Goal: Task Accomplishment & Management: Use online tool/utility

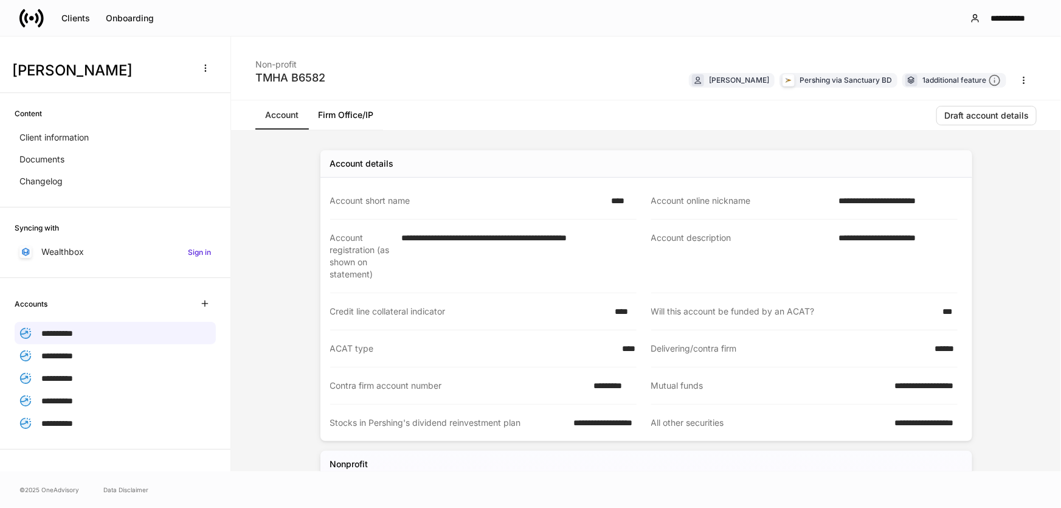
scroll to position [127, 0]
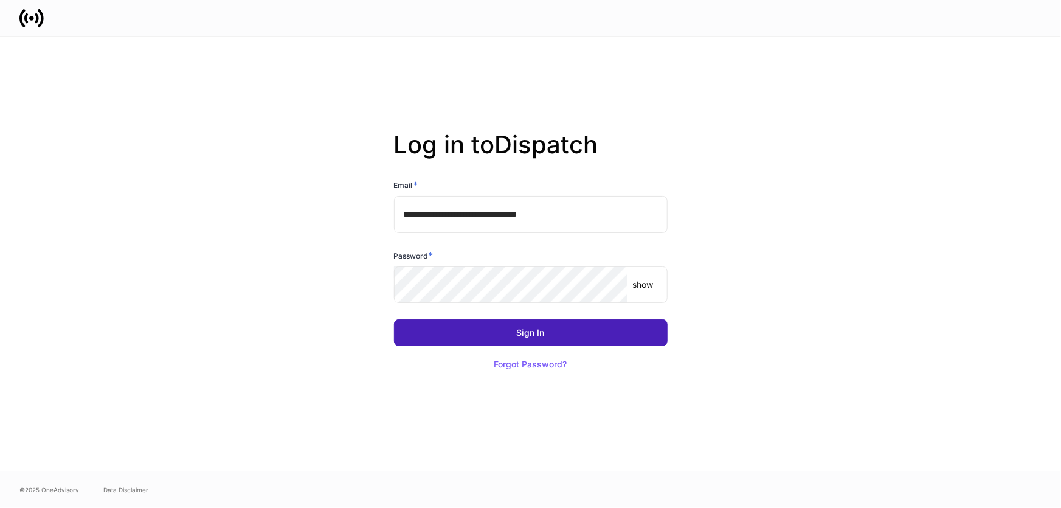
click at [445, 337] on button "Sign In" at bounding box center [531, 332] width 274 height 27
